Goal: Task Accomplishment & Management: Complete application form

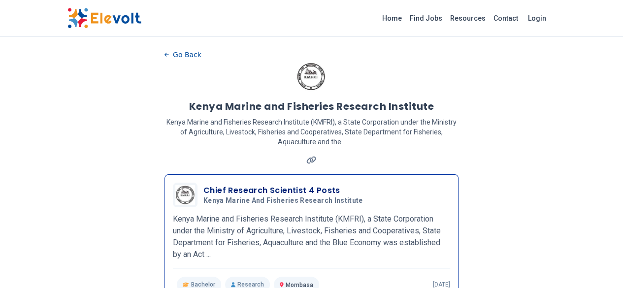
click at [247, 185] on h3 "Chief Research Scientist 4 Posts" at bounding box center [284, 191] width 163 height 12
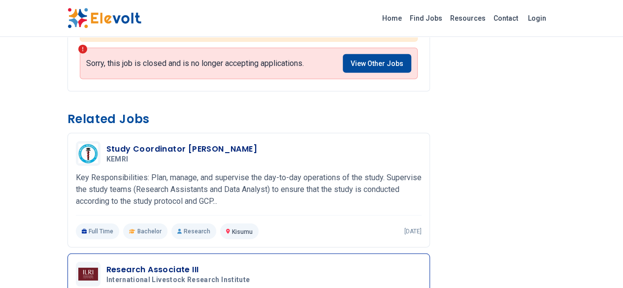
scroll to position [1231, 0]
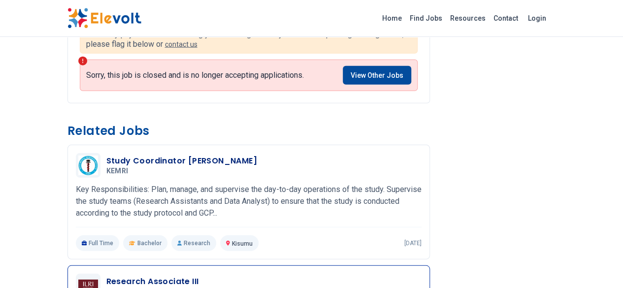
click at [124, 276] on h3 "Research Associate III" at bounding box center [180, 282] width 148 height 12
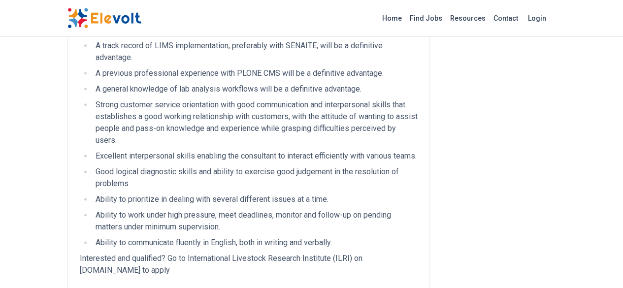
scroll to position [581, 0]
